Goal: Task Accomplishment & Management: Use online tool/utility

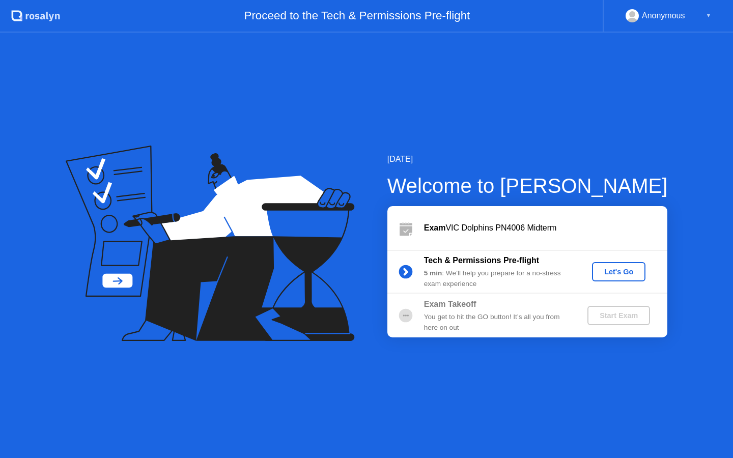
click at [612, 268] on div "Let's Go" at bounding box center [618, 272] width 45 height 8
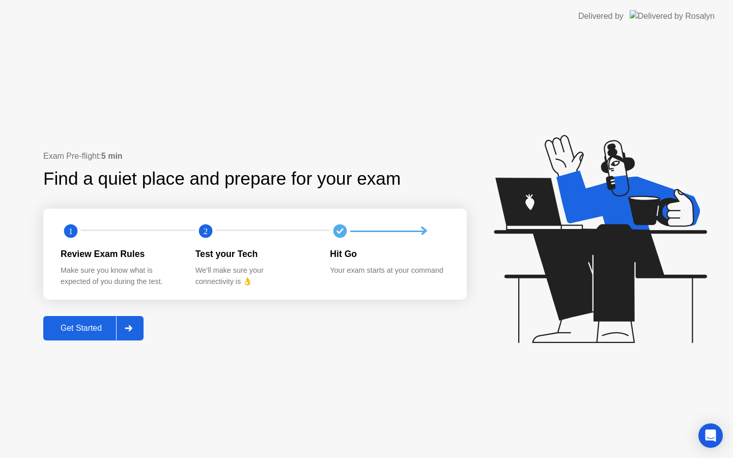
click at [110, 324] on div "Get Started" at bounding box center [81, 328] width 70 height 9
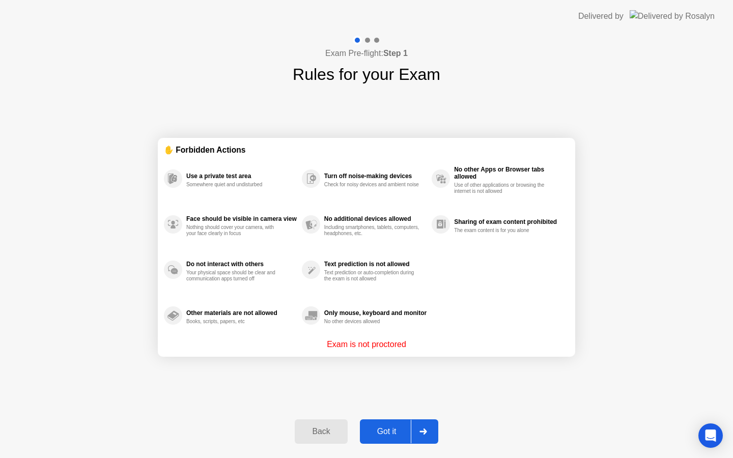
click at [385, 431] on div "Got it" at bounding box center [387, 431] width 48 height 9
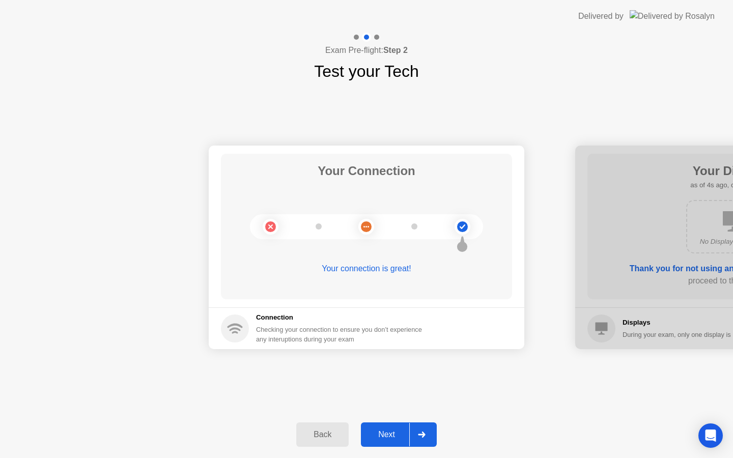
click at [388, 441] on button "Next" at bounding box center [399, 434] width 76 height 24
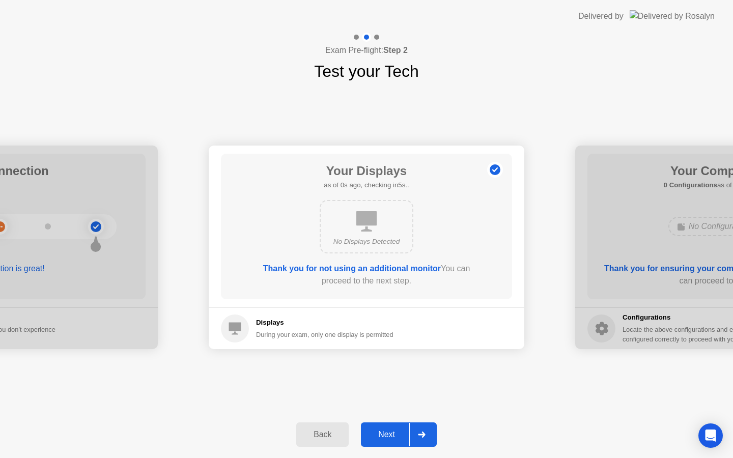
click at [388, 441] on button "Next" at bounding box center [399, 434] width 76 height 24
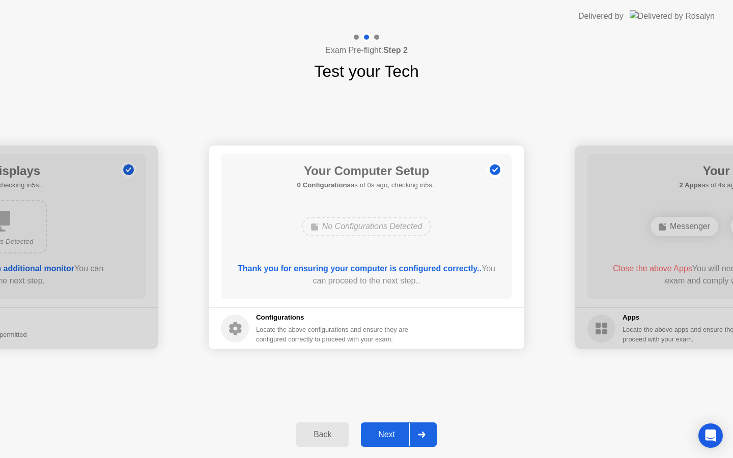
click at [388, 441] on button "Next" at bounding box center [399, 434] width 76 height 24
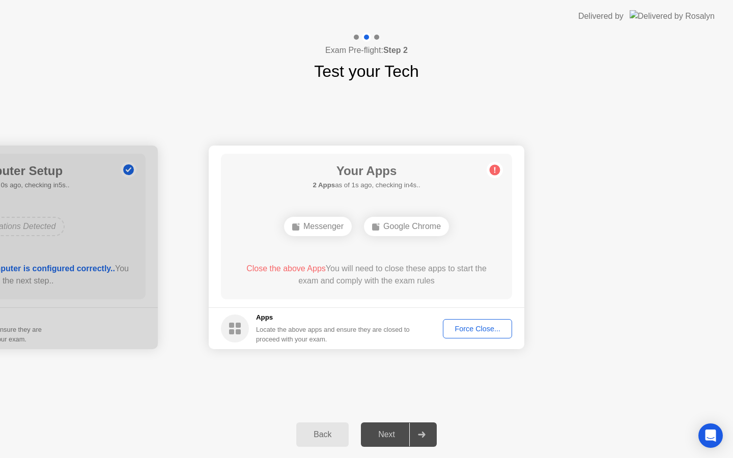
click at [459, 330] on div "Force Close..." at bounding box center [477, 329] width 62 height 8
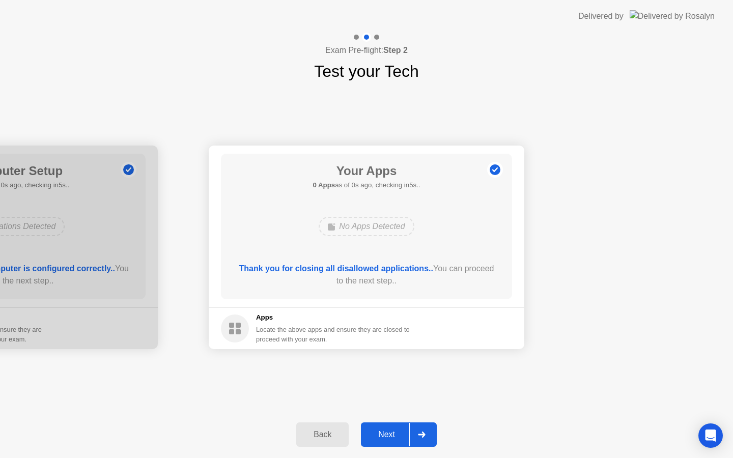
click at [384, 430] on div "Next" at bounding box center [386, 434] width 45 height 9
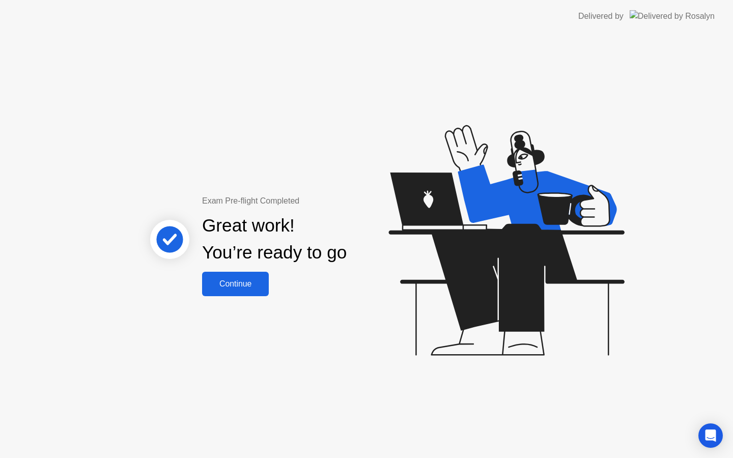
click at [250, 291] on button "Continue" at bounding box center [235, 284] width 67 height 24
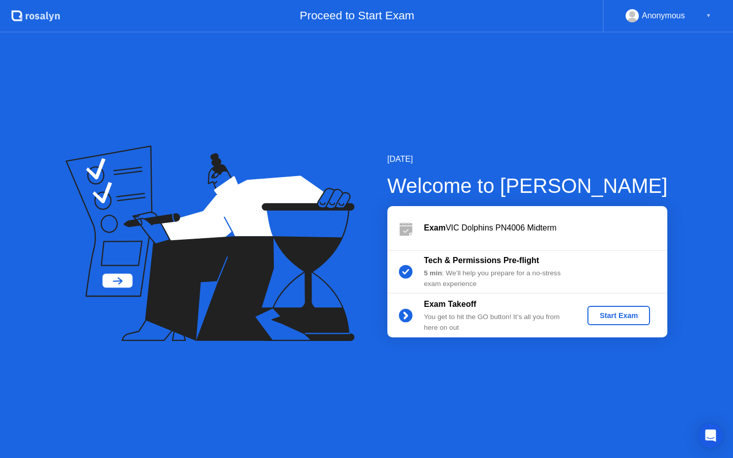
click at [617, 316] on div "Start Exam" at bounding box center [618, 315] width 54 height 8
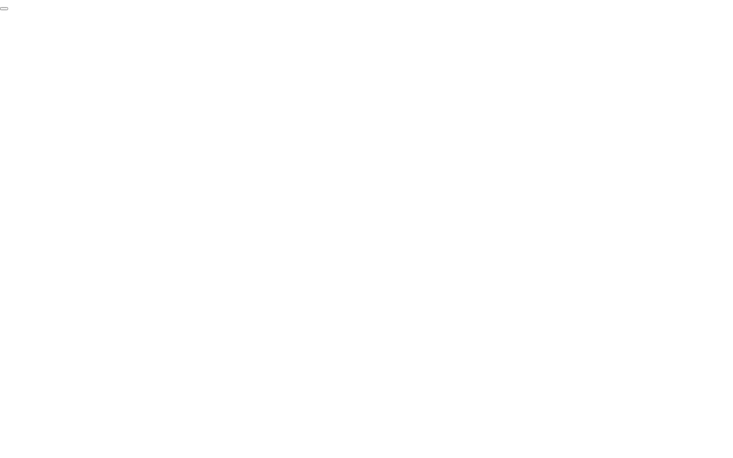
click at [8, 10] on button "End Proctoring Session" at bounding box center [4, 8] width 8 height 3
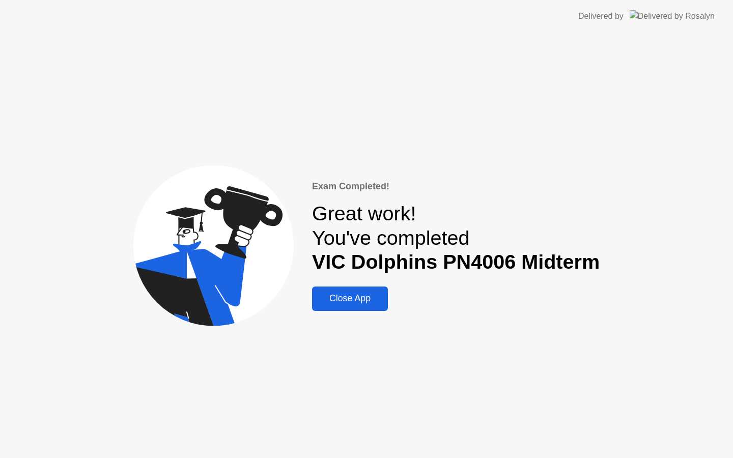
click at [363, 299] on div "Close App" at bounding box center [350, 298] width 70 height 11
